Goal: Information Seeking & Learning: Learn about a topic

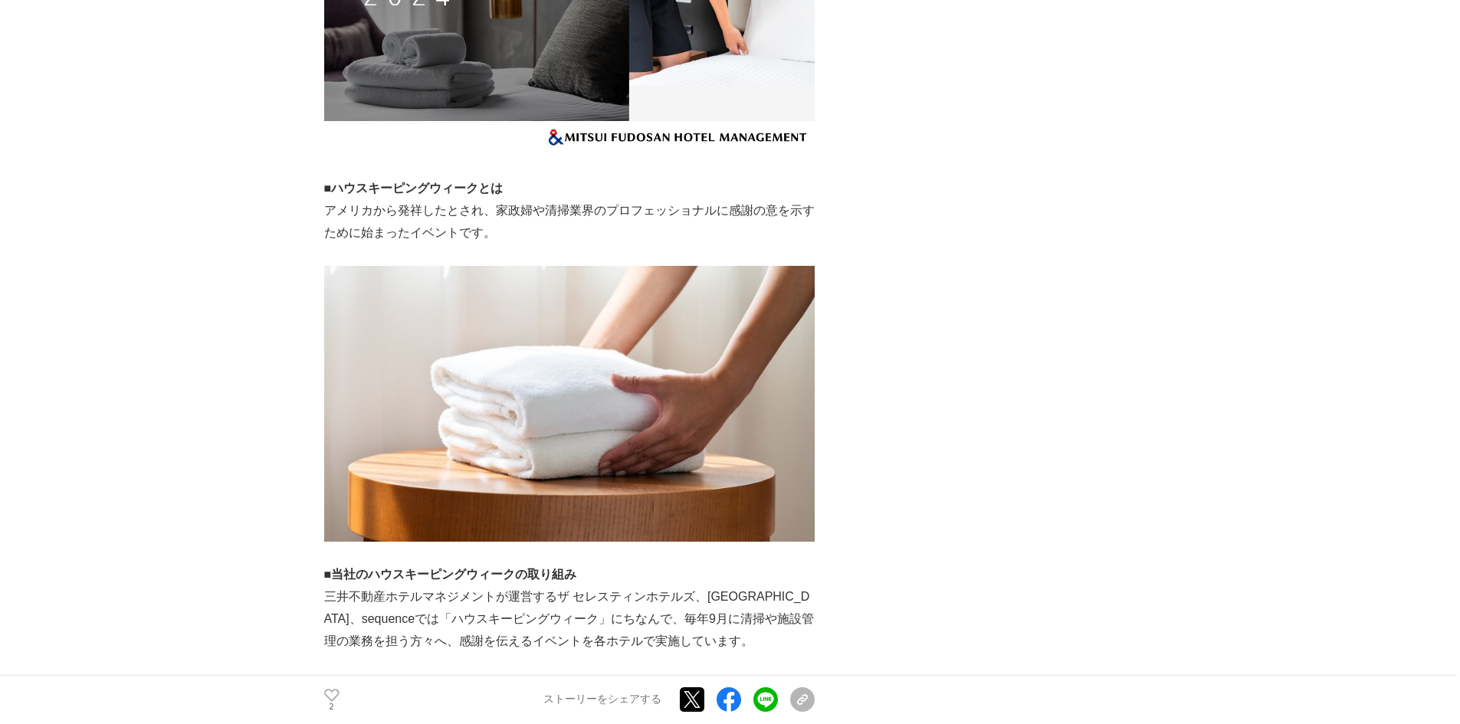
scroll to position [613, 0]
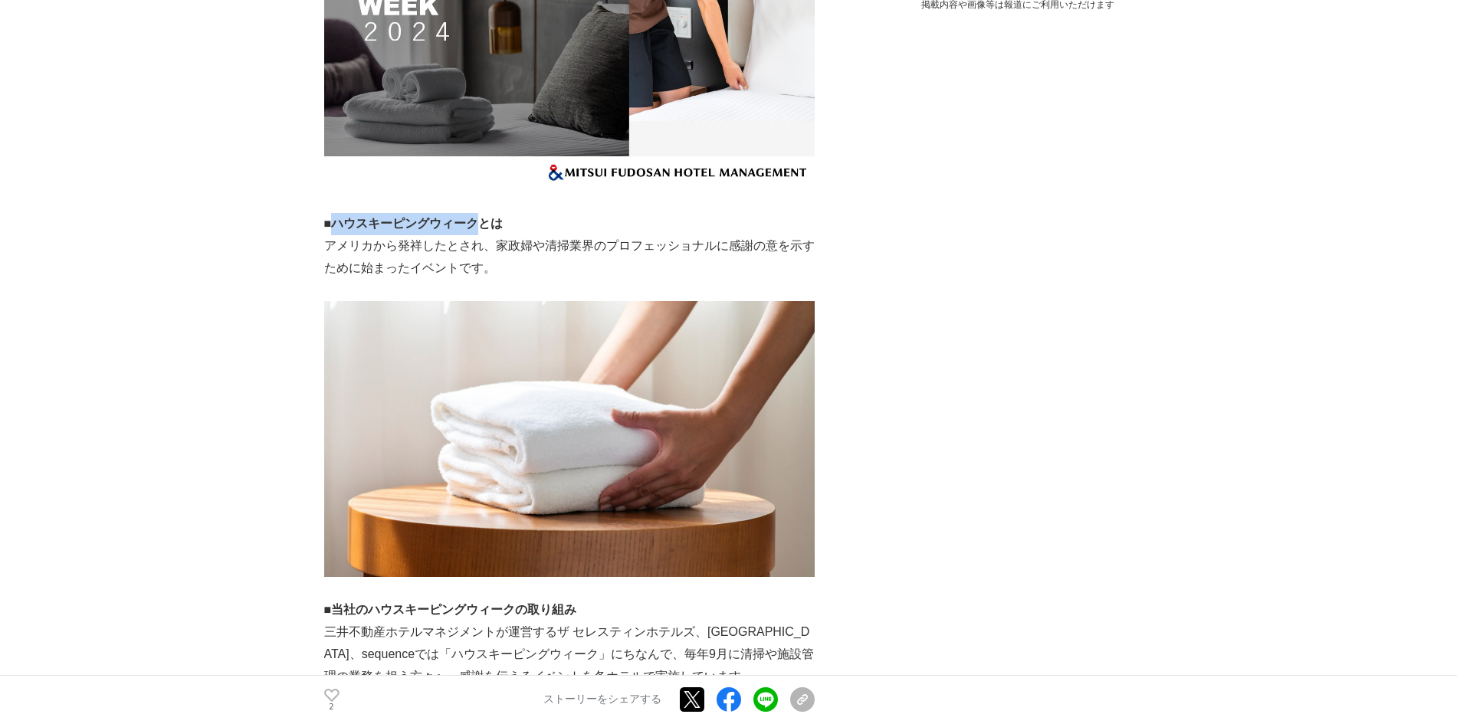
drag, startPoint x: 336, startPoint y: 222, endPoint x: 480, endPoint y: 219, distance: 144.1
click at [480, 219] on strong "■ハウスキーピングウィークとは" at bounding box center [413, 223] width 179 height 13
copy strong "ハウスキーピングウィーク"
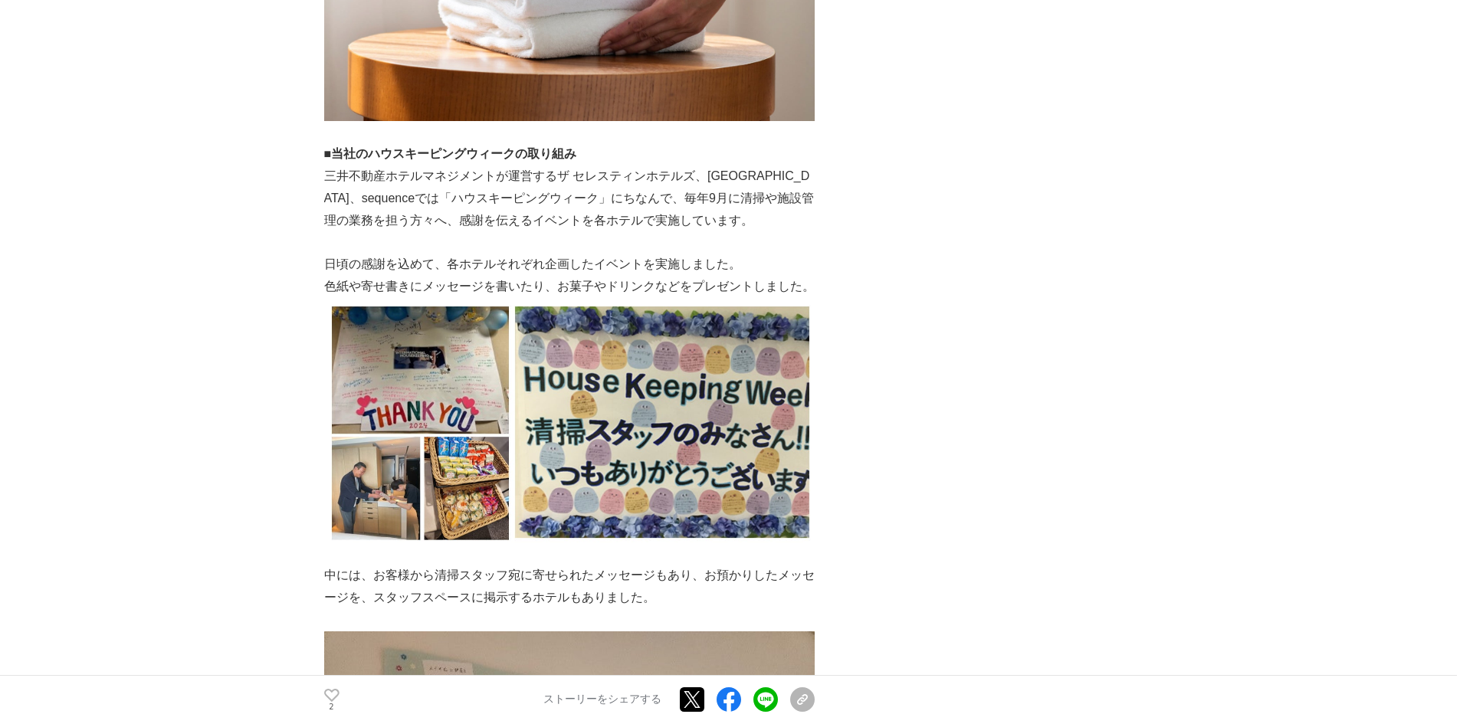
scroll to position [1073, 0]
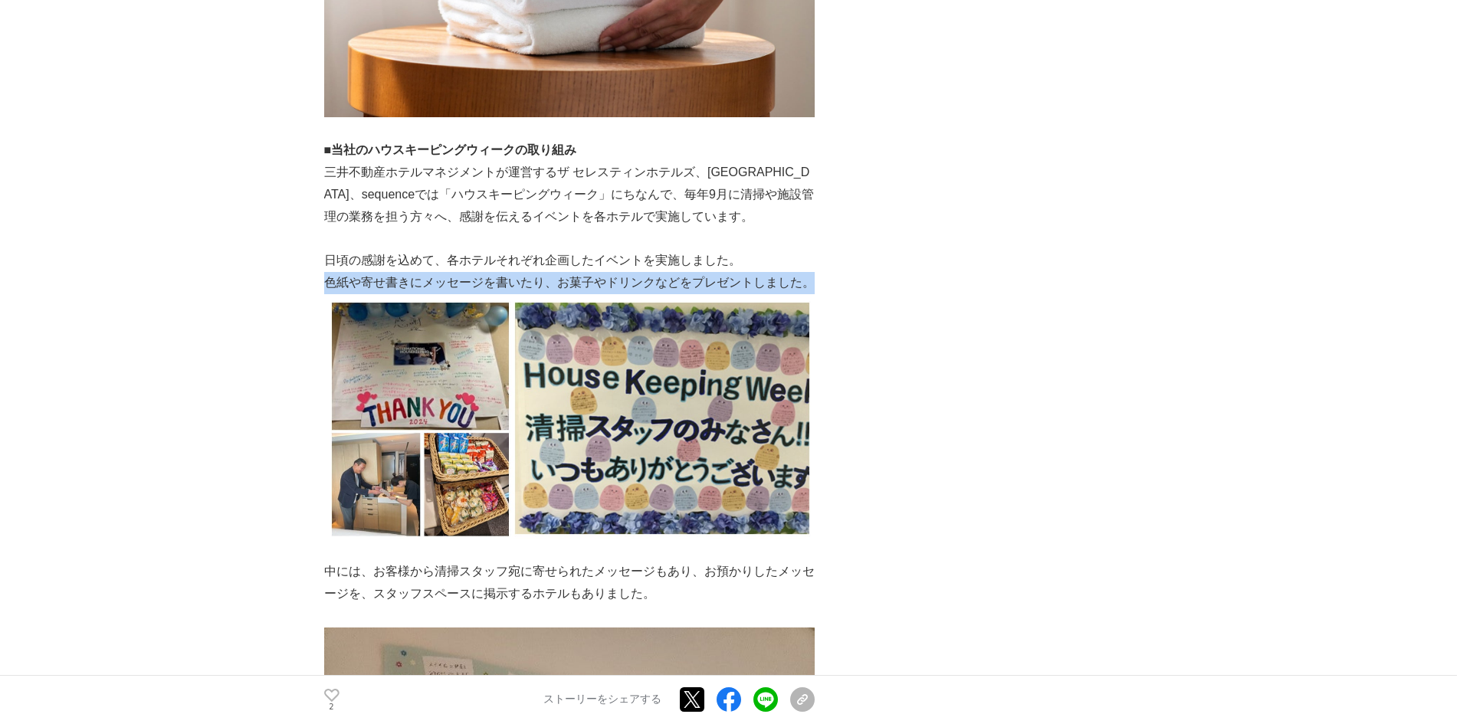
drag, startPoint x: 324, startPoint y: 284, endPoint x: 808, endPoint y: 280, distance: 484.3
click at [808, 280] on p "色紙や寄せ書きにメッセージを書いたり、お菓子やドリンクなどをプレゼントしました。" at bounding box center [569, 283] width 490 height 22
copy p "色紙や寄せ書きにメッセージを書いたり、お菓子やドリンクなどをプレゼントしました。"
drag, startPoint x: 365, startPoint y: 280, endPoint x: 799, endPoint y: 290, distance: 434.6
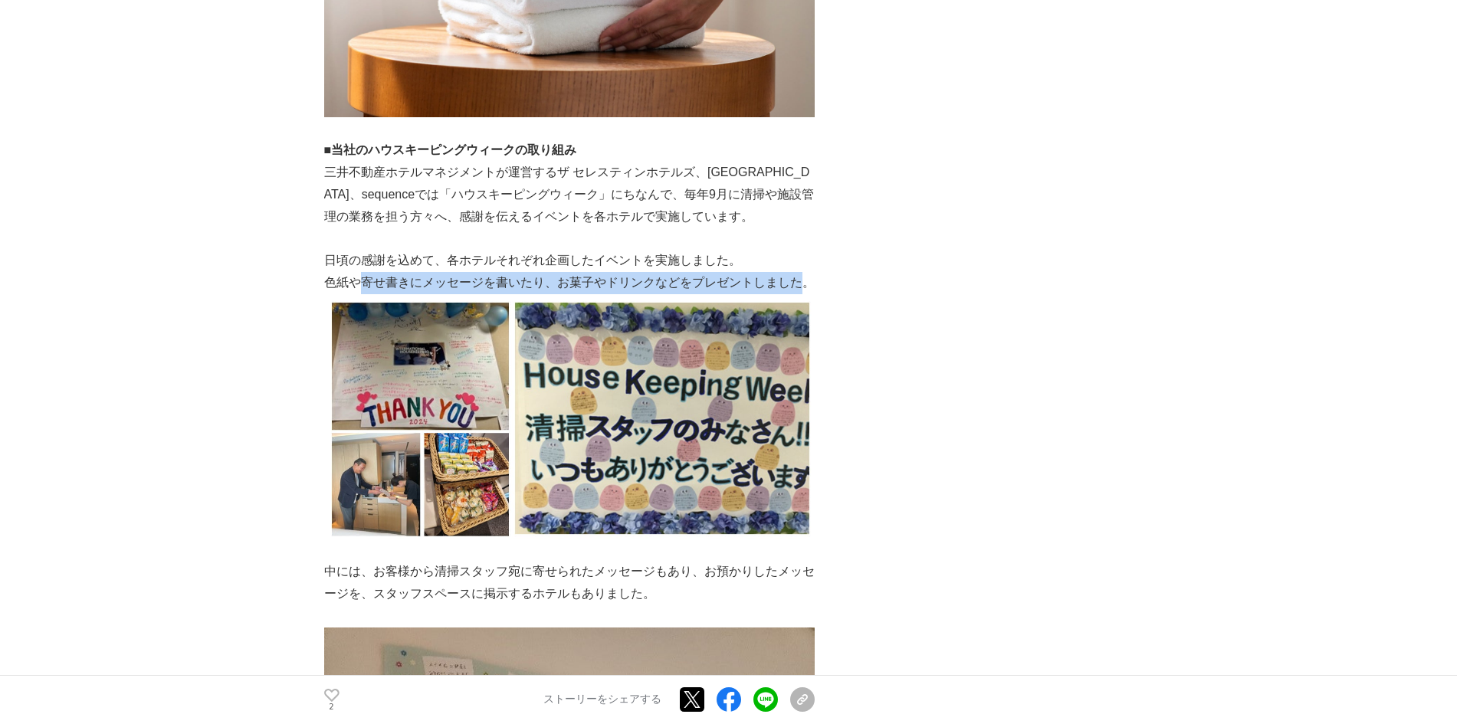
click at [799, 290] on p "色紙や寄せ書きにメッセージを書いたり、お菓子やドリンクなどをプレゼントしました。" at bounding box center [569, 283] width 490 height 22
copy p "寄せ書きにメッセージを書いたり、お菓子やドリンクなどをプレゼントしました"
